Goal: Task Accomplishment & Management: Manage account settings

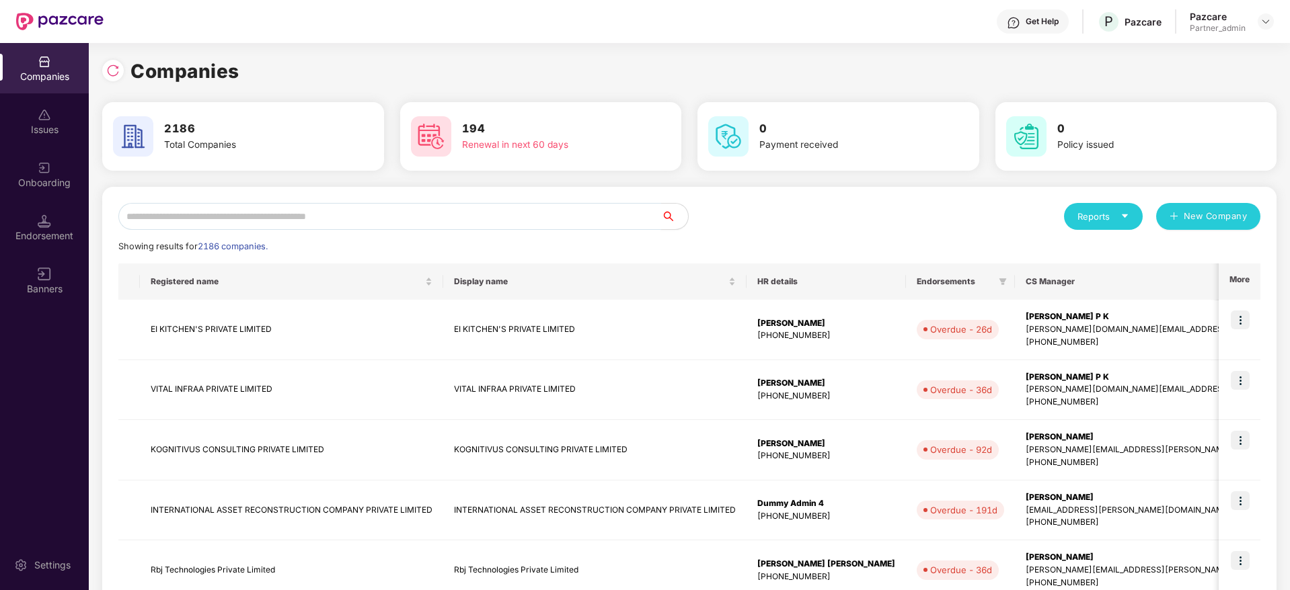
click at [294, 211] on input "text" at bounding box center [389, 216] width 543 height 27
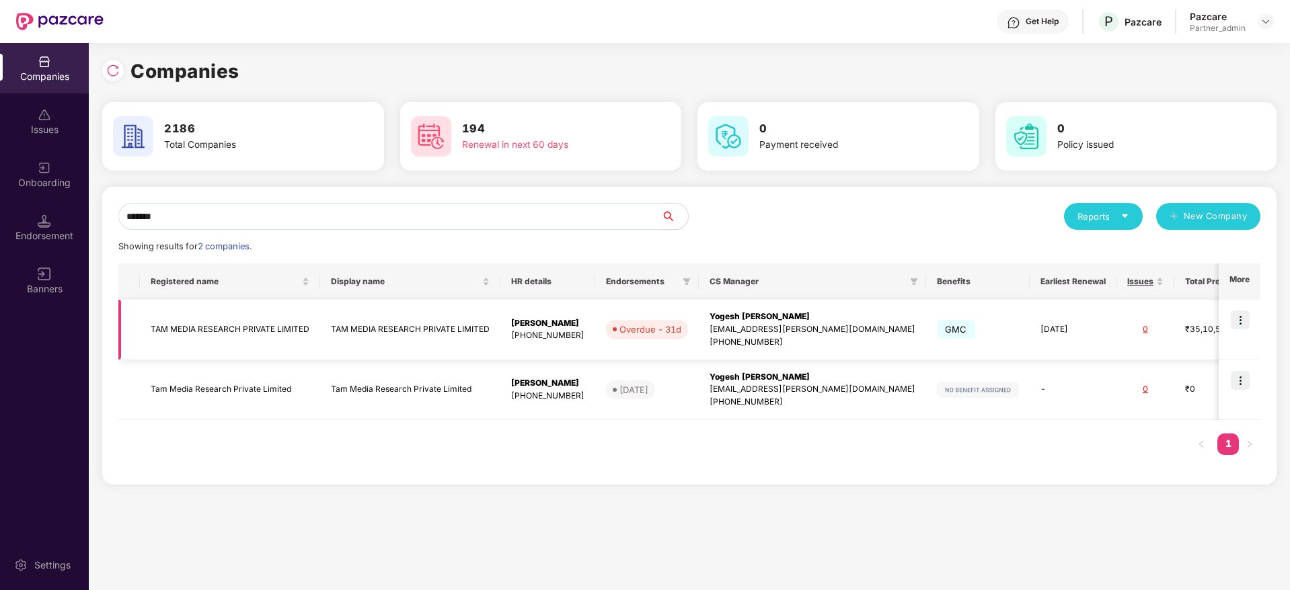
type input "*******"
click at [1252, 328] on td at bounding box center [1240, 330] width 42 height 61
click at [1242, 321] on img at bounding box center [1240, 320] width 19 height 19
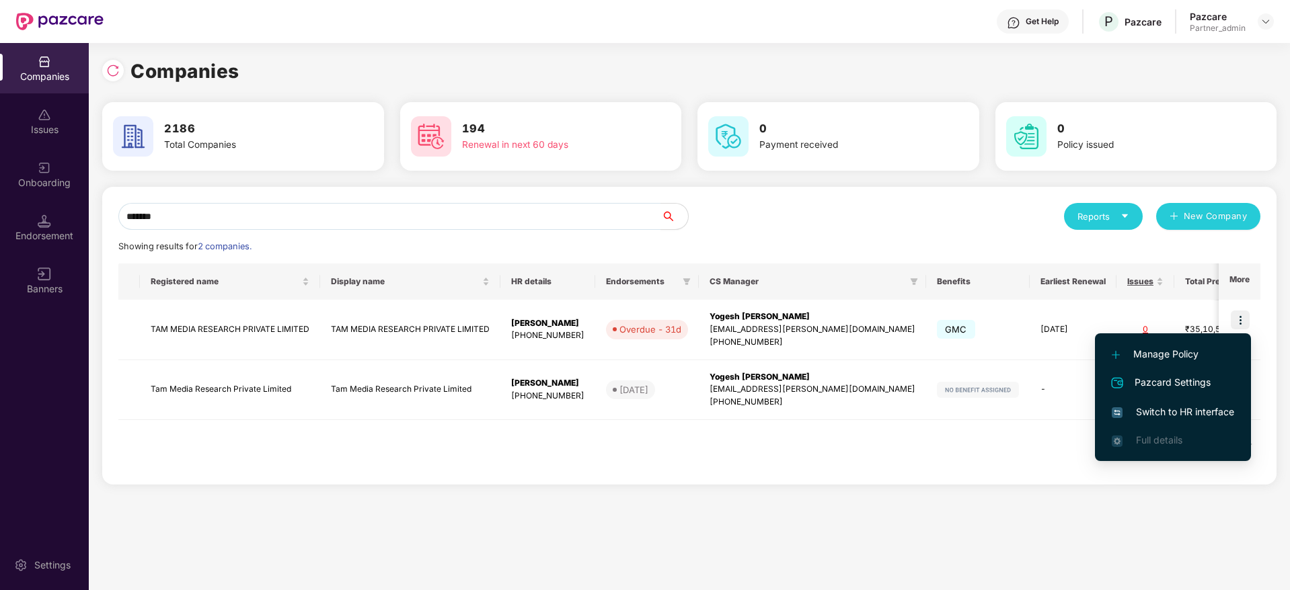
click at [1169, 417] on span "Switch to HR interface" at bounding box center [1173, 412] width 122 height 15
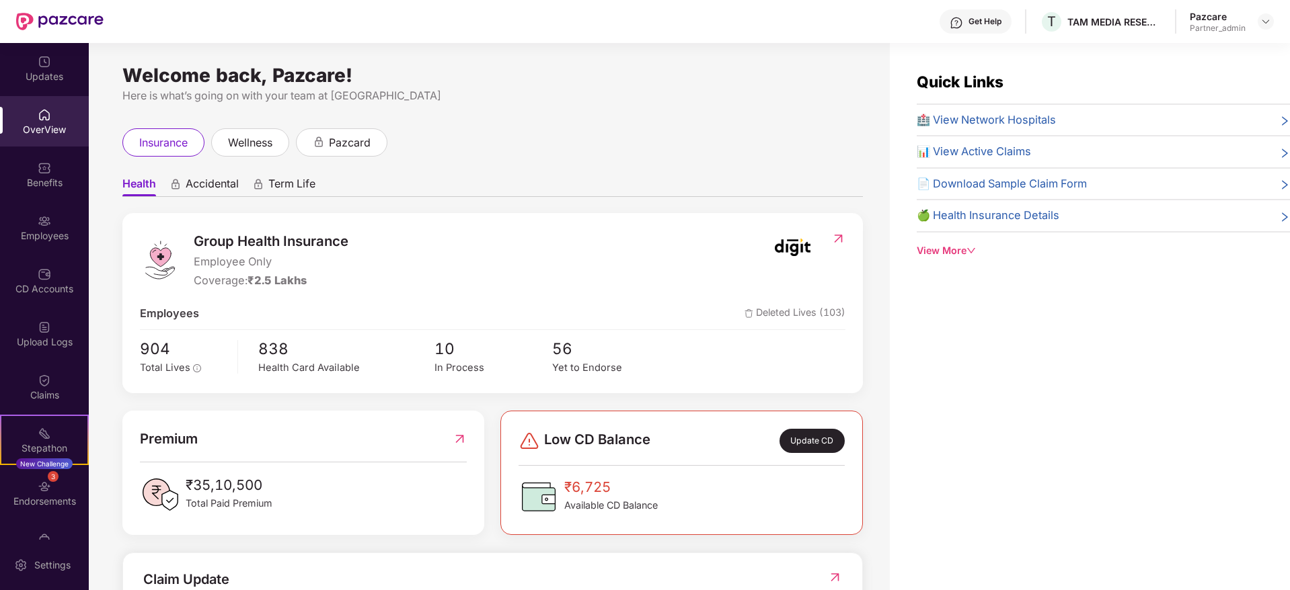
click at [988, 169] on div "🏥 View Network Hospitals 📊 View Active Claims 📄 Download Sample Claim Form 🍏 He…" at bounding box center [1103, 173] width 373 height 122
click at [52, 226] on div "Employees" at bounding box center [44, 227] width 89 height 50
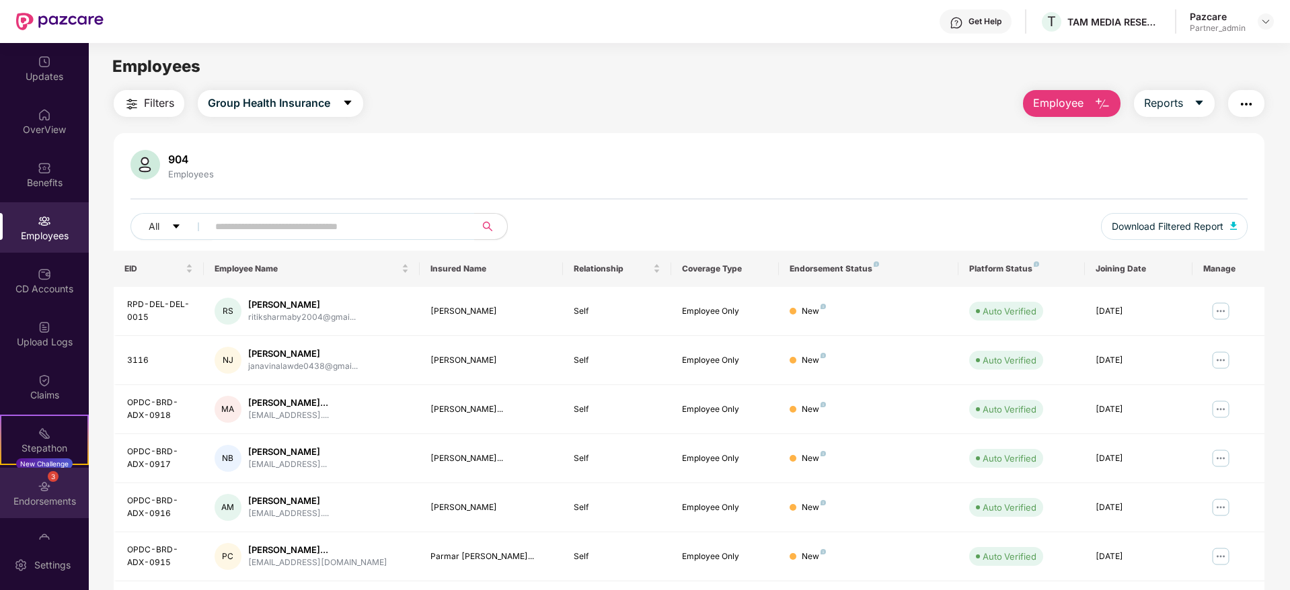
click at [58, 510] on div "3 Endorsements" at bounding box center [44, 493] width 89 height 50
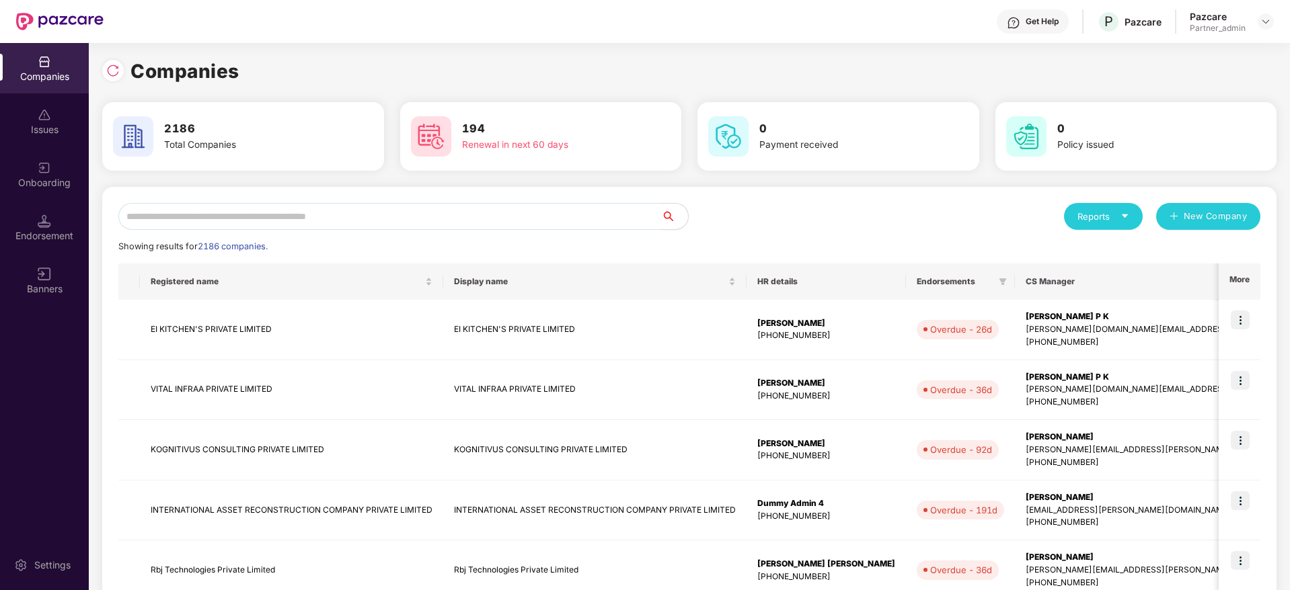
click at [260, 217] on input "text" at bounding box center [389, 216] width 543 height 27
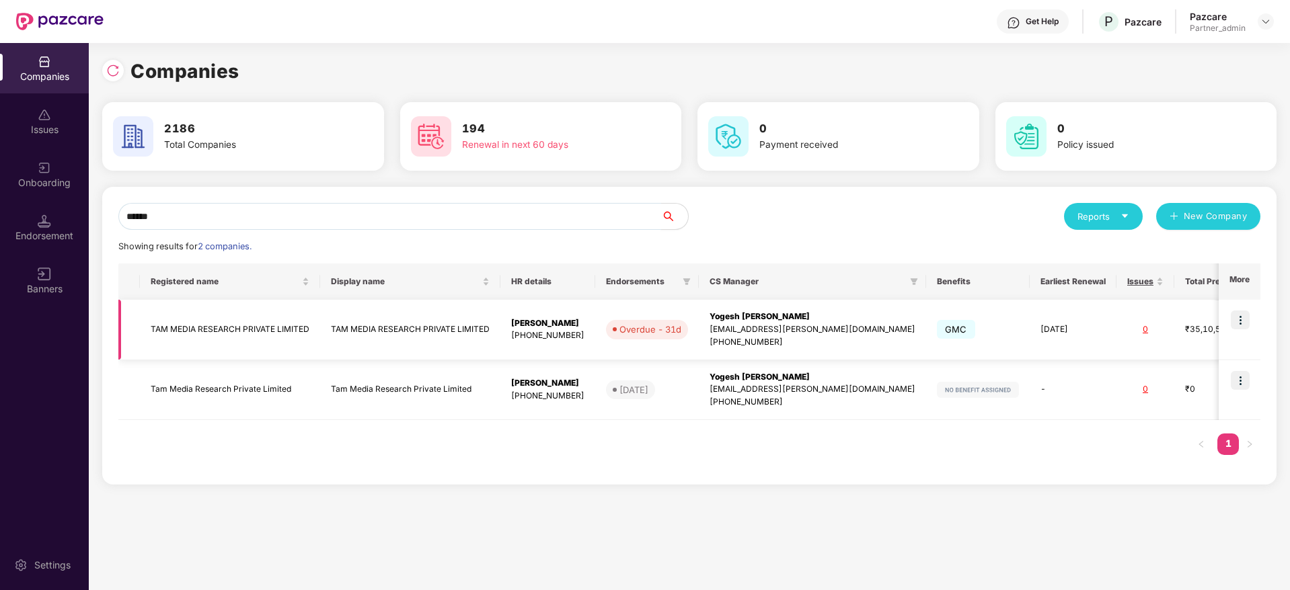
type input "******"
click at [1248, 320] on img at bounding box center [1240, 320] width 19 height 19
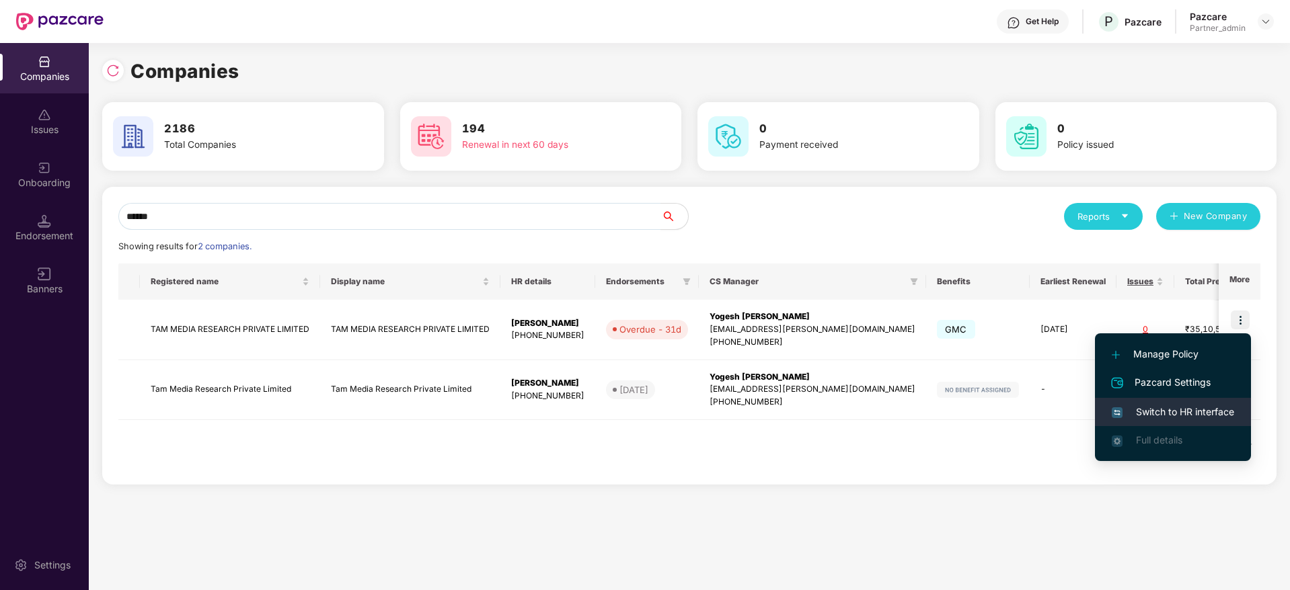
click at [1192, 408] on span "Switch to HR interface" at bounding box center [1173, 412] width 122 height 15
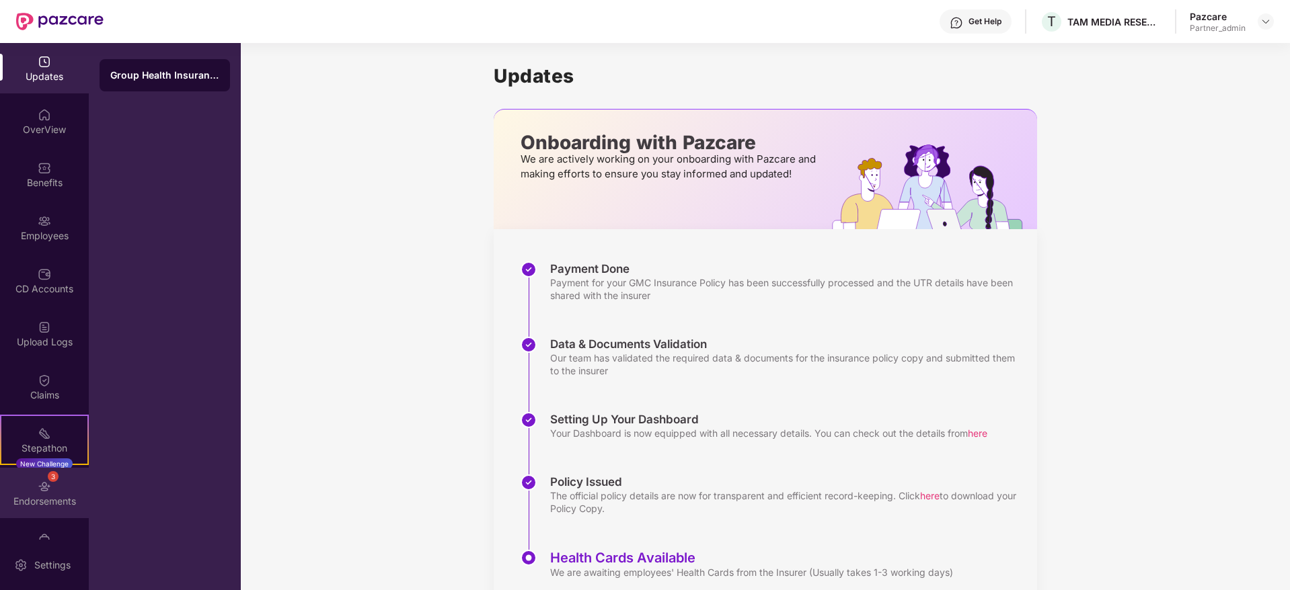
click at [48, 498] on div "Endorsements" at bounding box center [44, 501] width 89 height 13
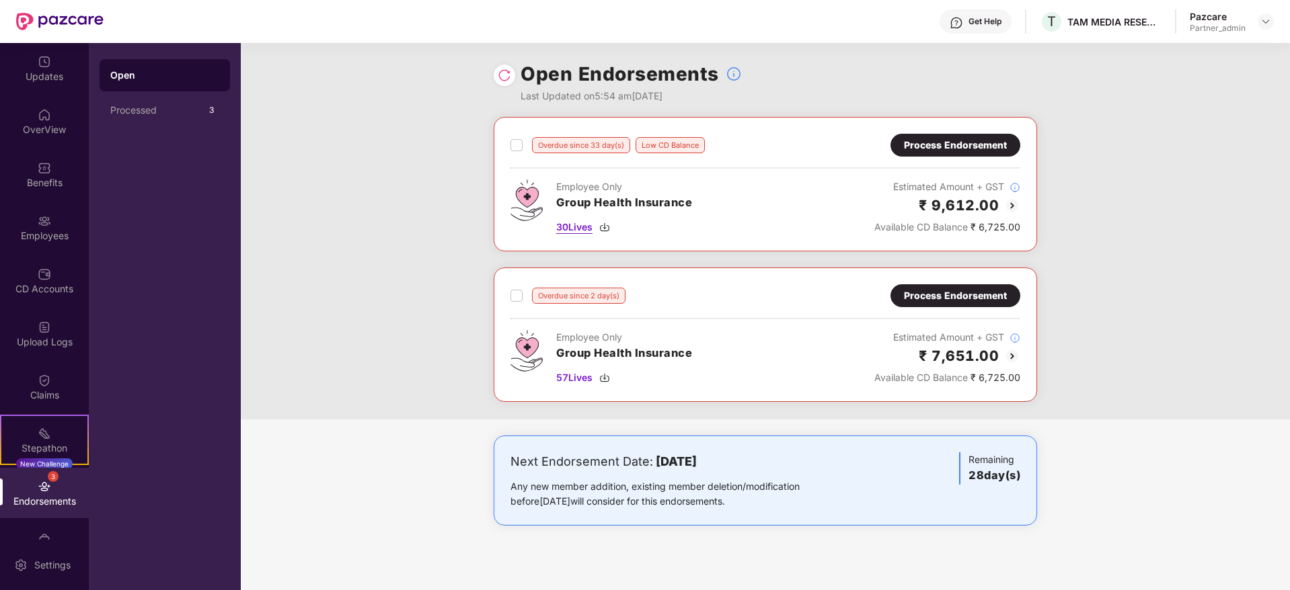
click at [609, 227] on img at bounding box center [604, 227] width 11 height 11
click at [605, 376] on img at bounding box center [604, 378] width 11 height 11
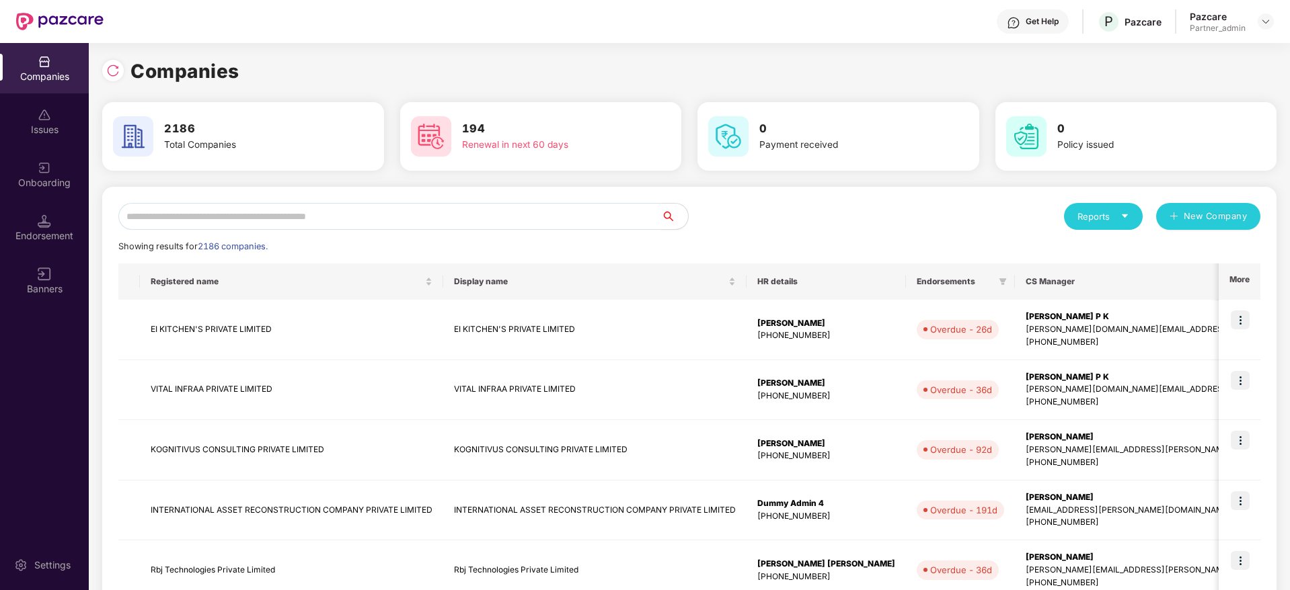
click at [346, 216] on input "text" at bounding box center [389, 216] width 543 height 27
paste input "********"
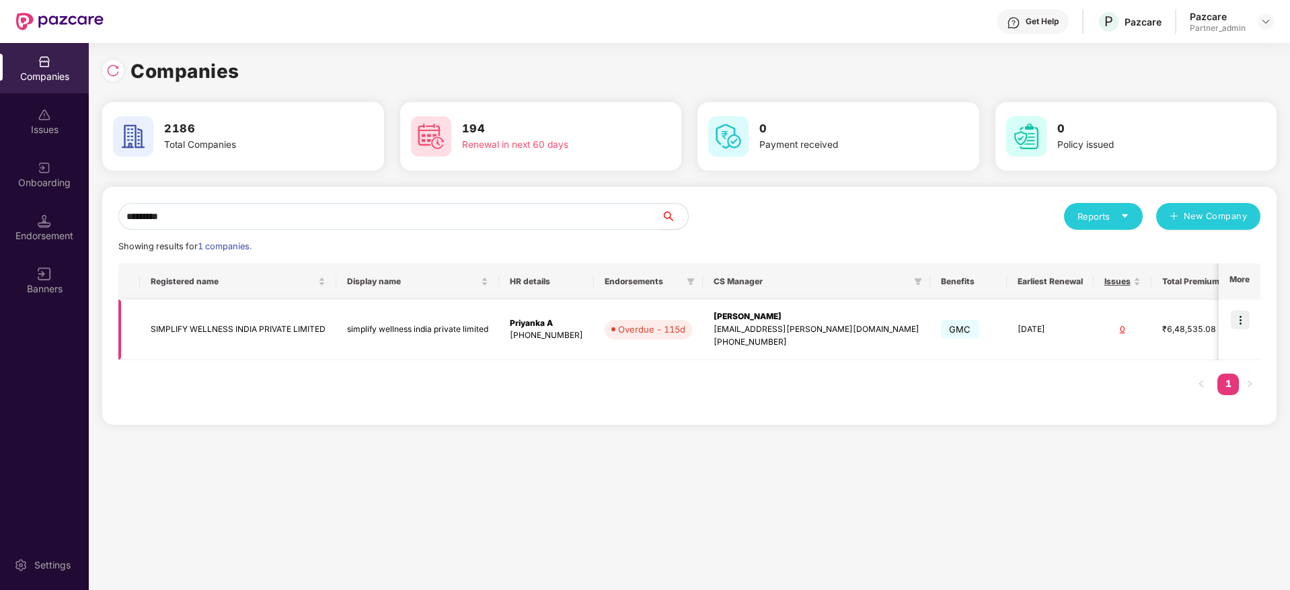
type input "********"
click at [1238, 318] on img at bounding box center [1240, 320] width 19 height 19
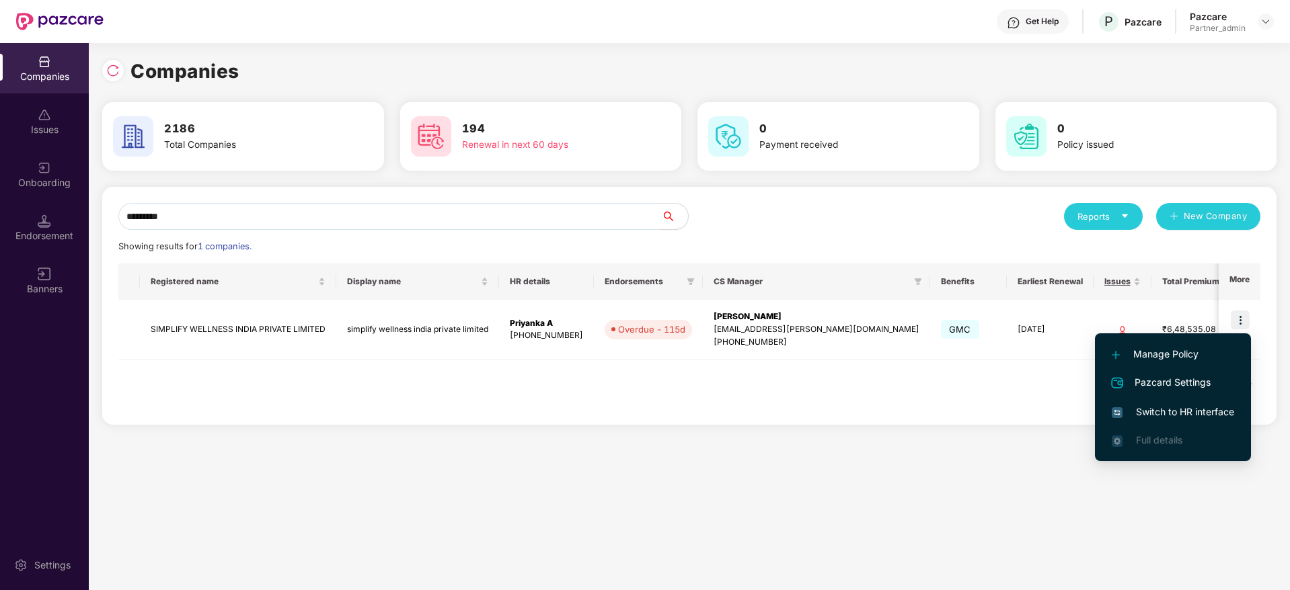
click at [1165, 412] on span "Switch to HR interface" at bounding box center [1173, 412] width 122 height 15
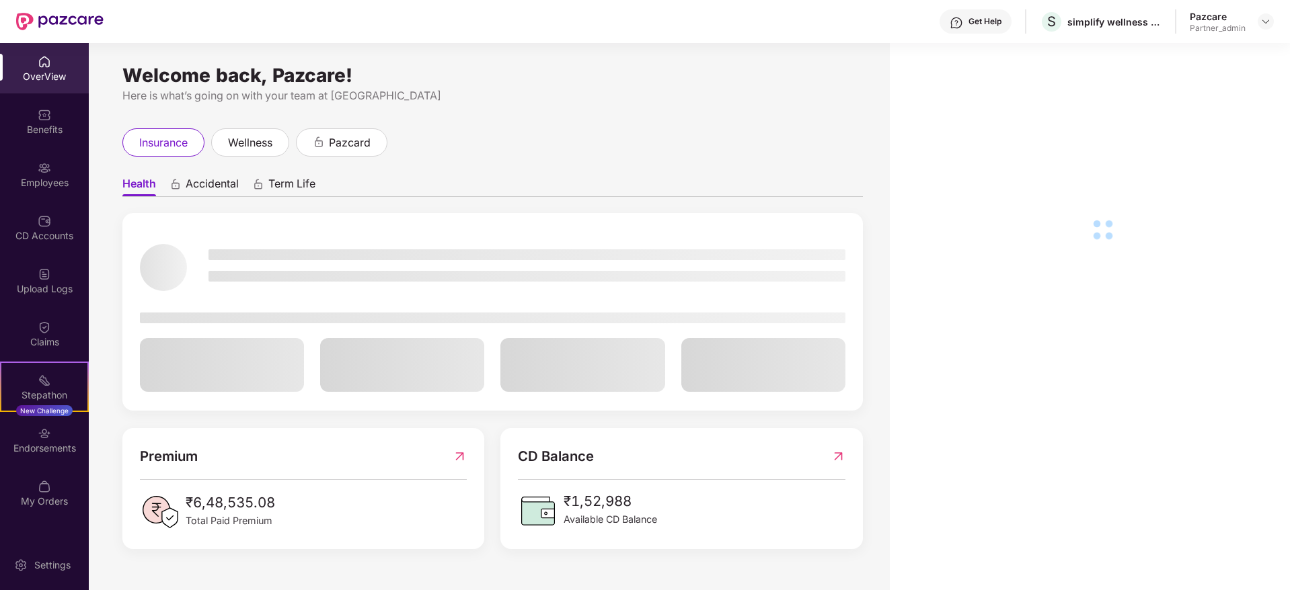
click at [39, 446] on div "Endorsements" at bounding box center [44, 448] width 89 height 13
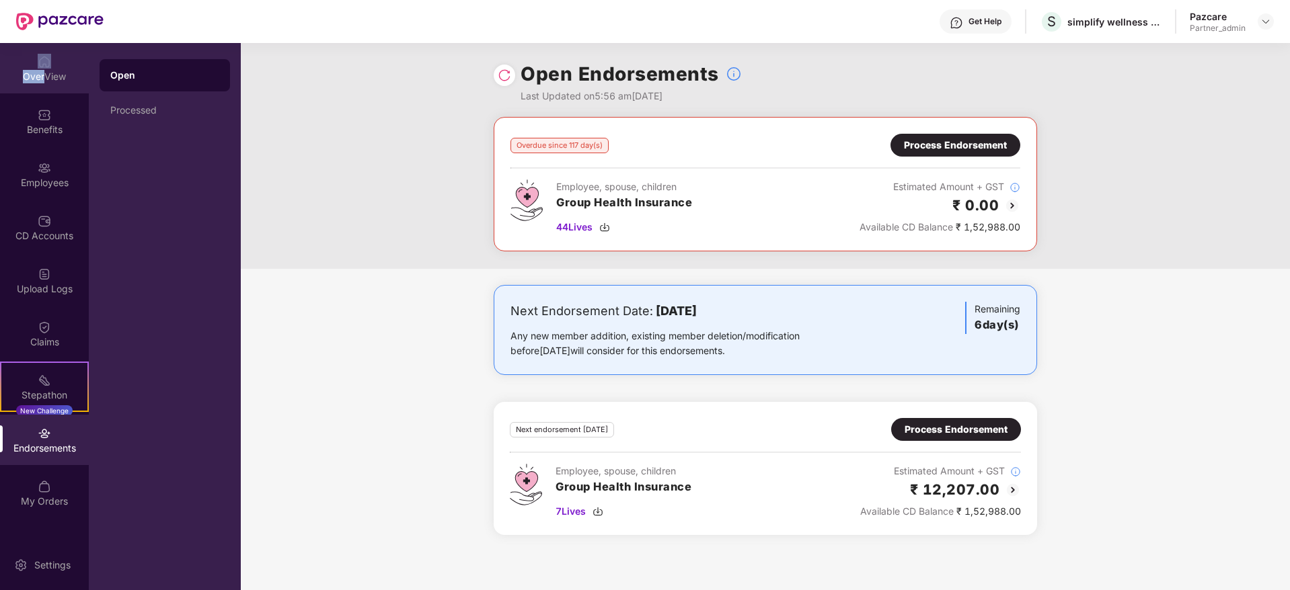
click at [47, 68] on div "OverView" at bounding box center [44, 68] width 89 height 50
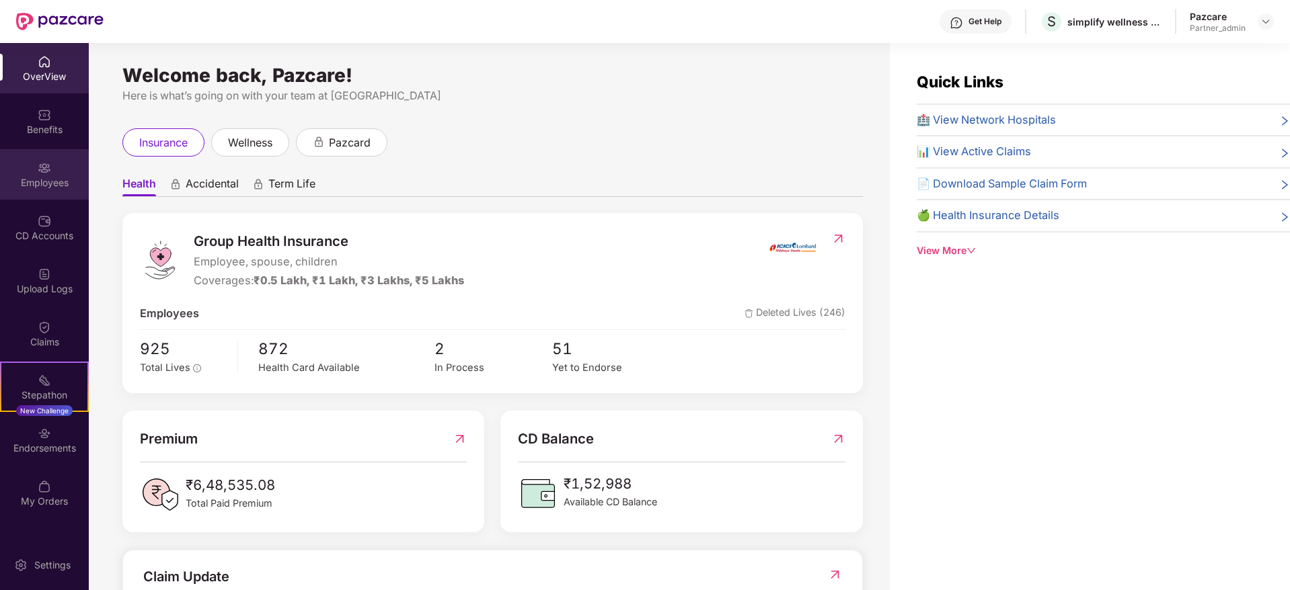
click at [46, 167] on img at bounding box center [44, 167] width 13 height 13
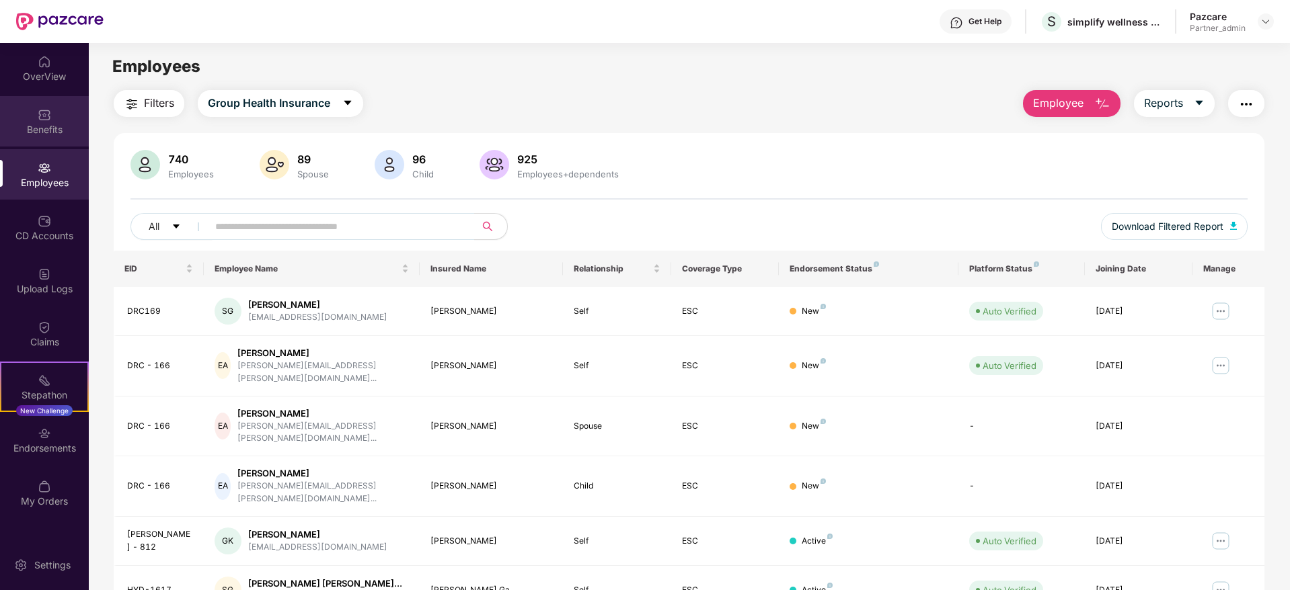
click at [44, 128] on div "Benefits" at bounding box center [44, 129] width 89 height 13
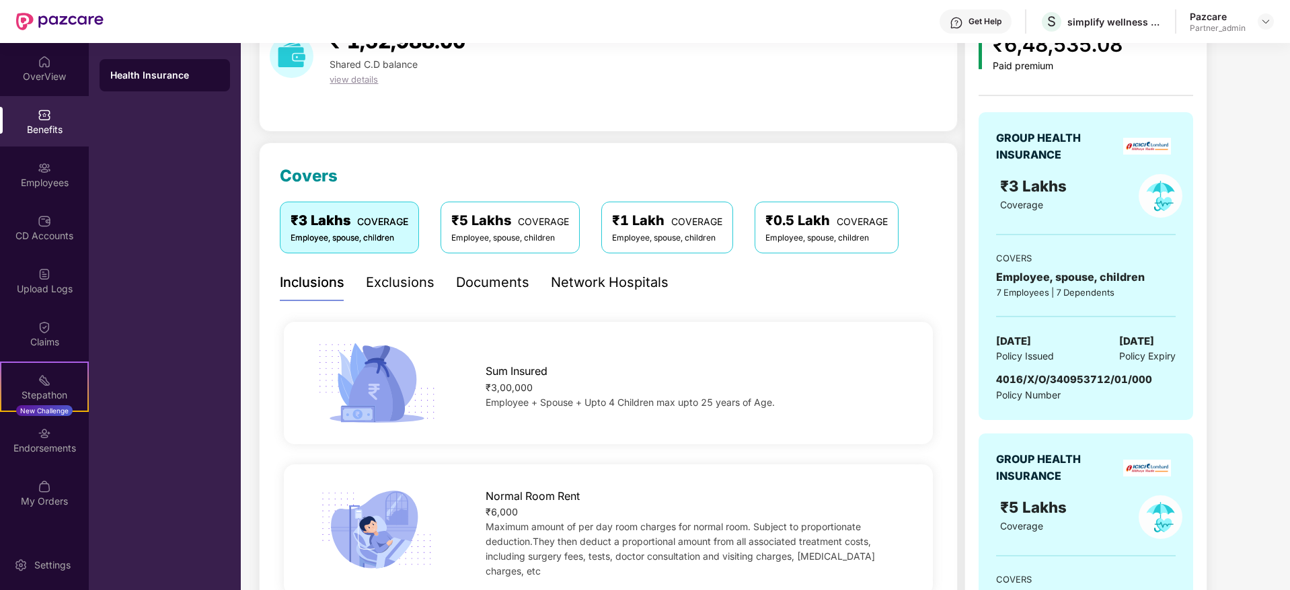
scroll to position [101, 0]
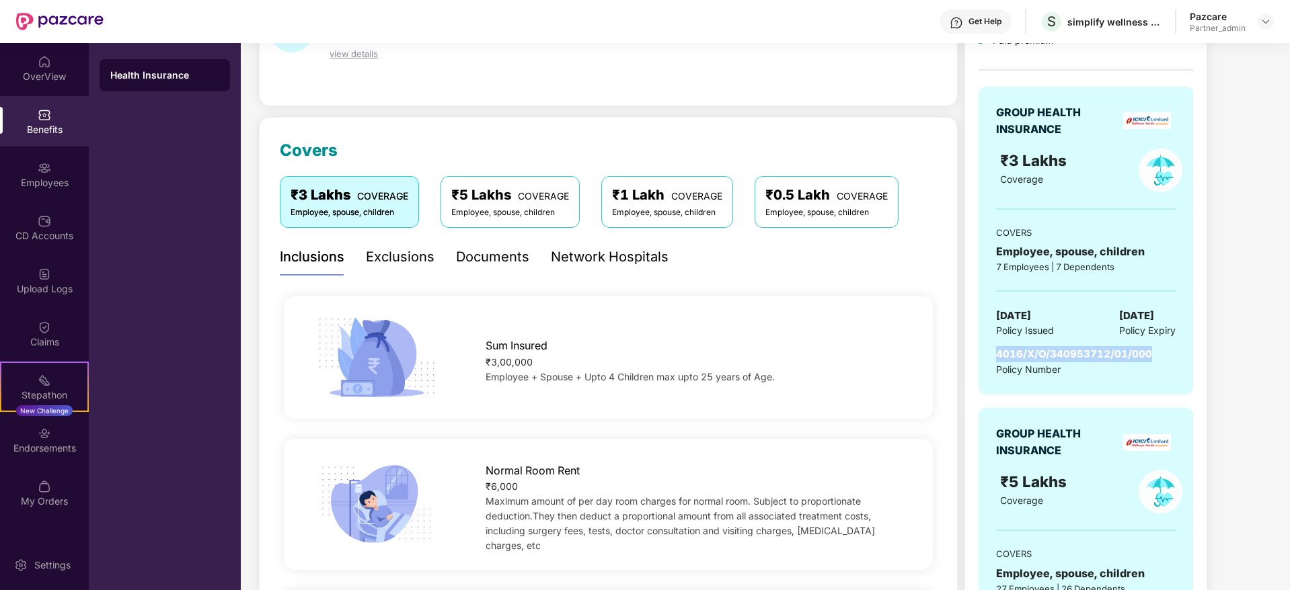
drag, startPoint x: 997, startPoint y: 354, endPoint x: 1147, endPoint y: 356, distance: 150.7
click at [1147, 356] on span "4016/X/O/340953712/01/000" at bounding box center [1074, 354] width 156 height 13
copy span "4016/X/O/340953712/01/000"
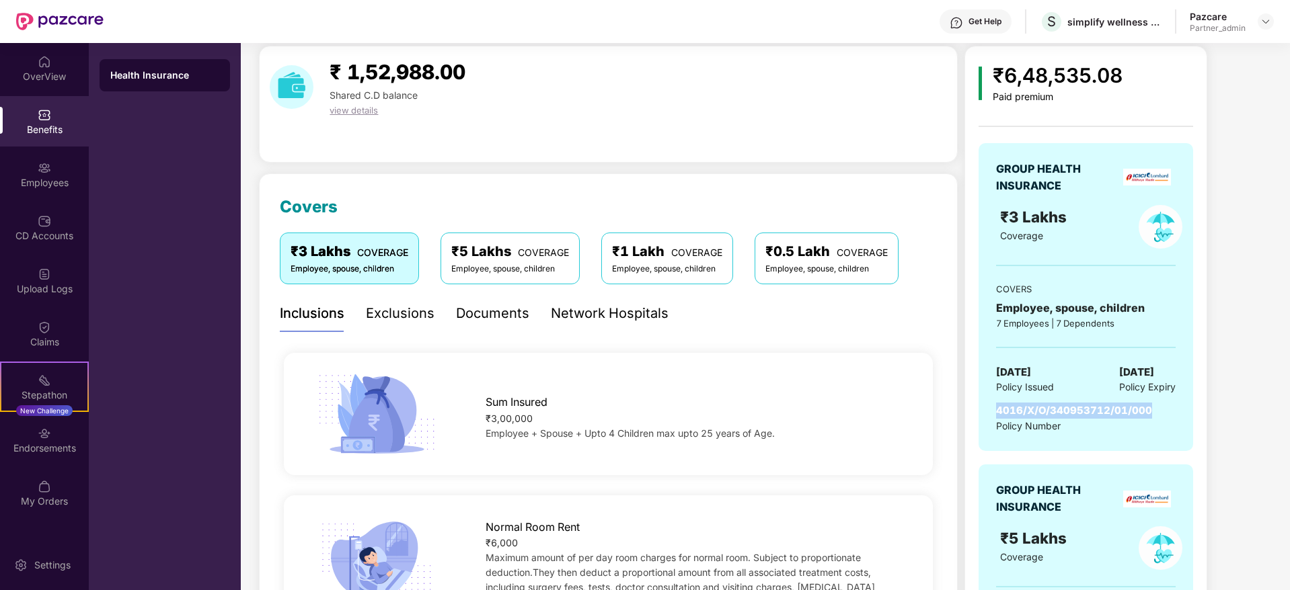
scroll to position [0, 0]
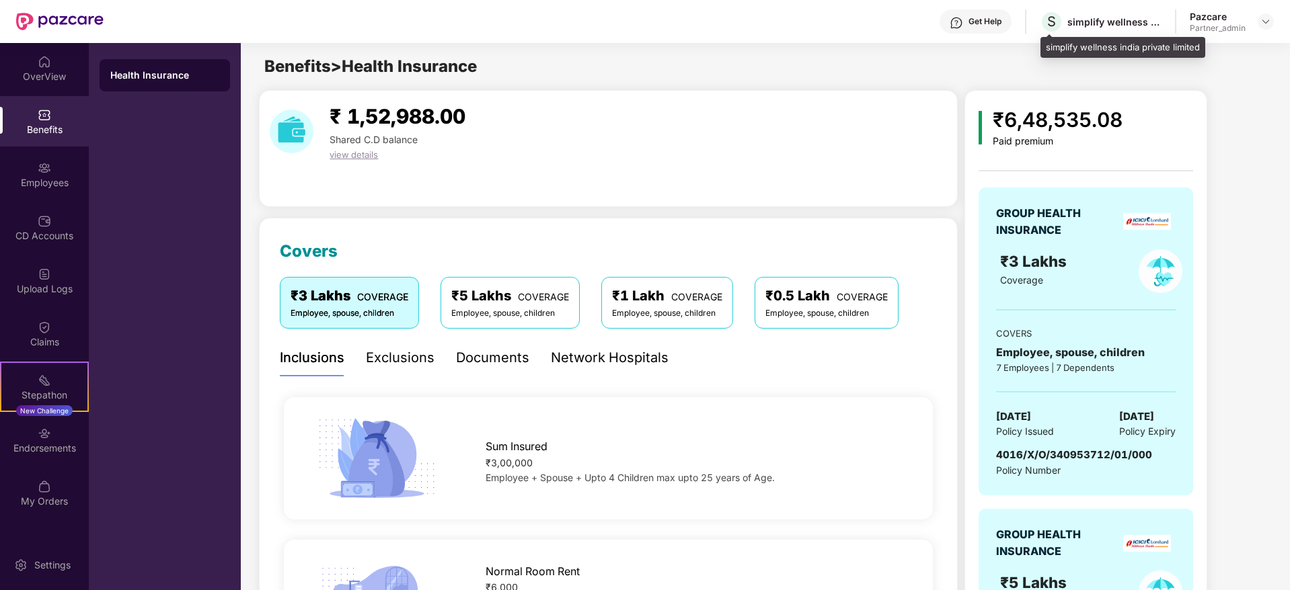
click at [1085, 20] on div "simplify wellness india private limited" at bounding box center [1114, 21] width 94 height 13
copy div "simplify"
